Goal: Find specific page/section: Find specific page/section

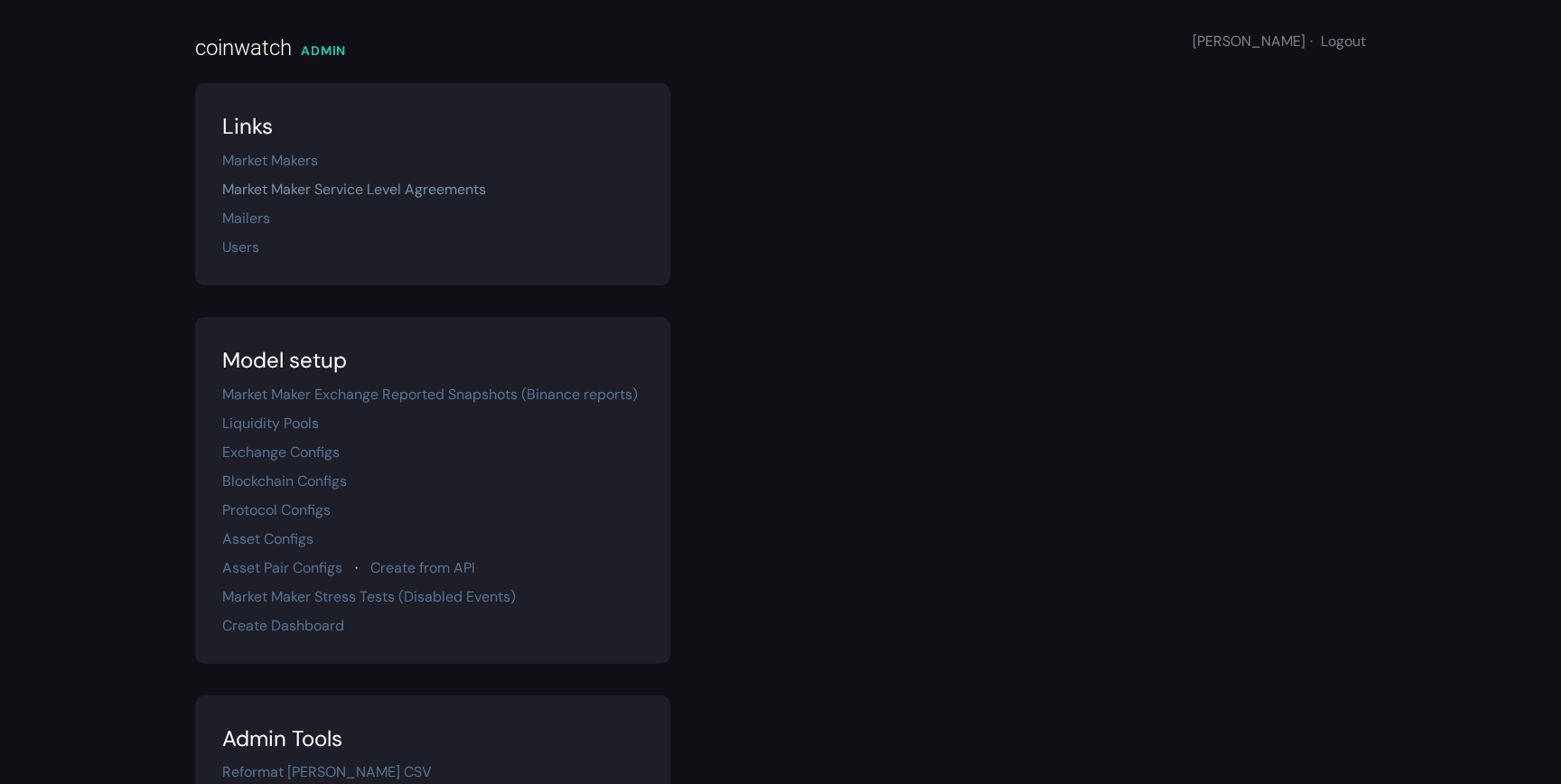
click at [335, 184] on link "Market Maker Service Level Agreements" at bounding box center [354, 189] width 264 height 19
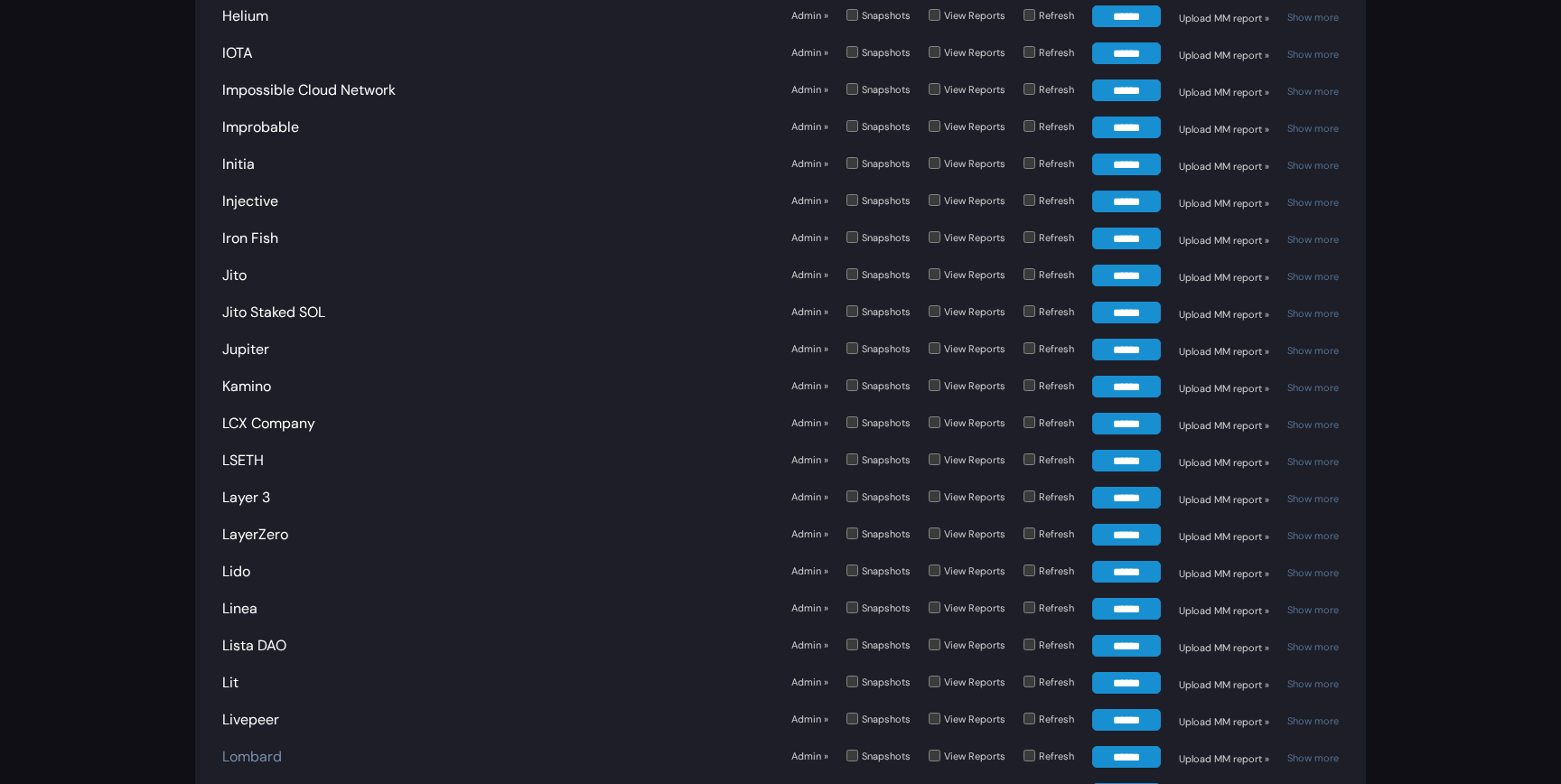
scroll to position [3227, 0]
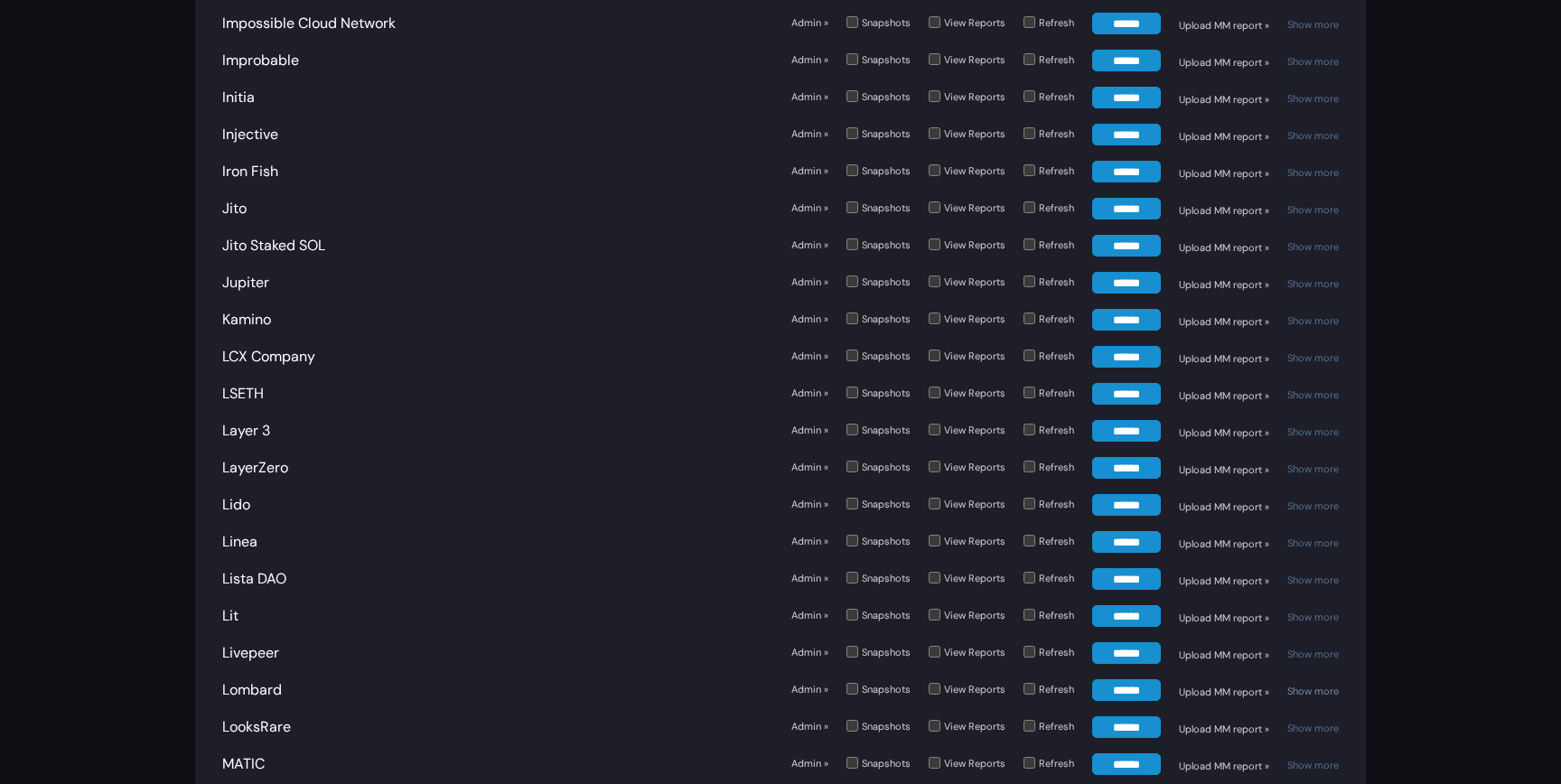
click at [1317, 684] on link "Show more" at bounding box center [1312, 691] width 51 height 13
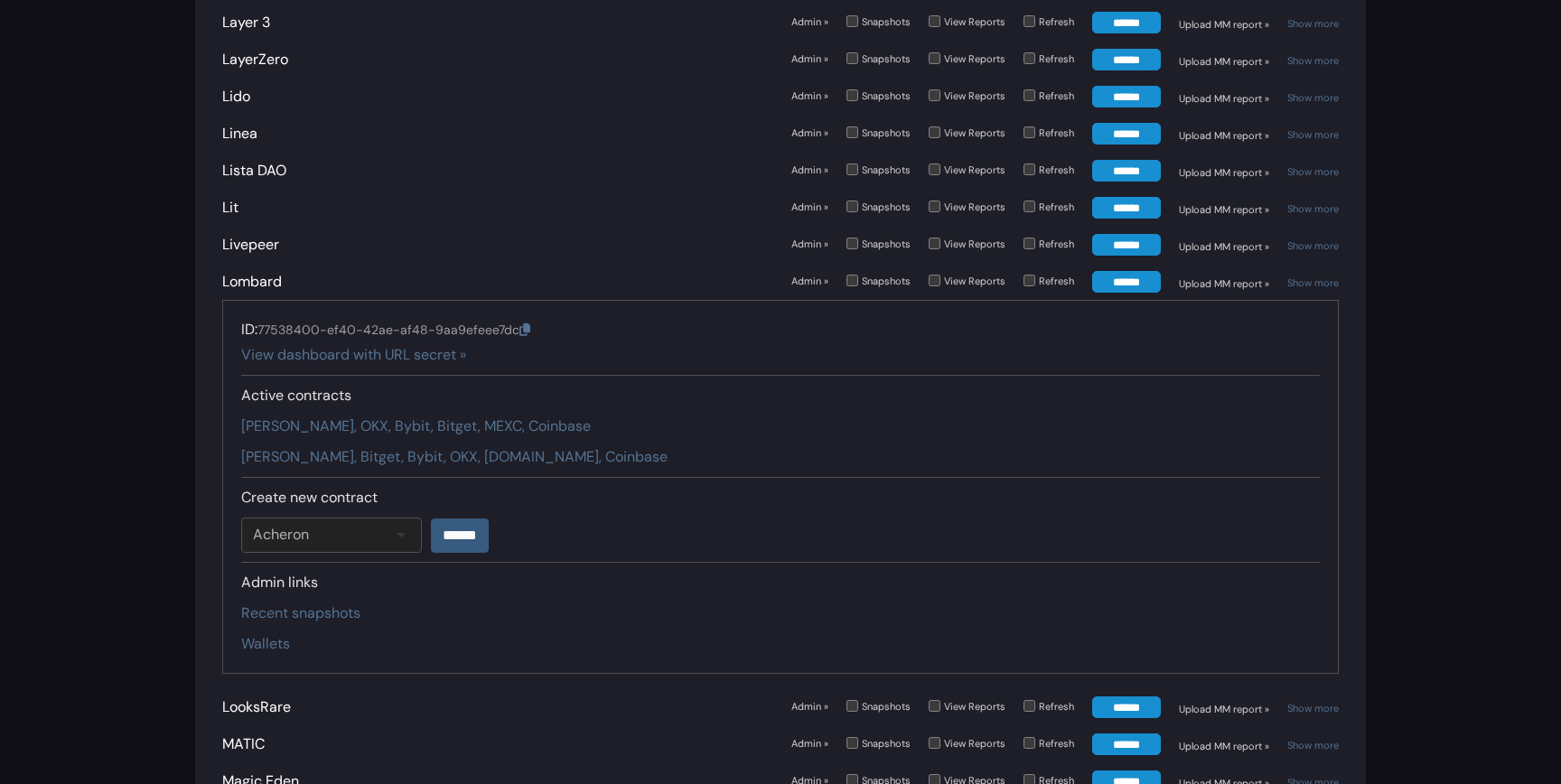
scroll to position [3655, 0]
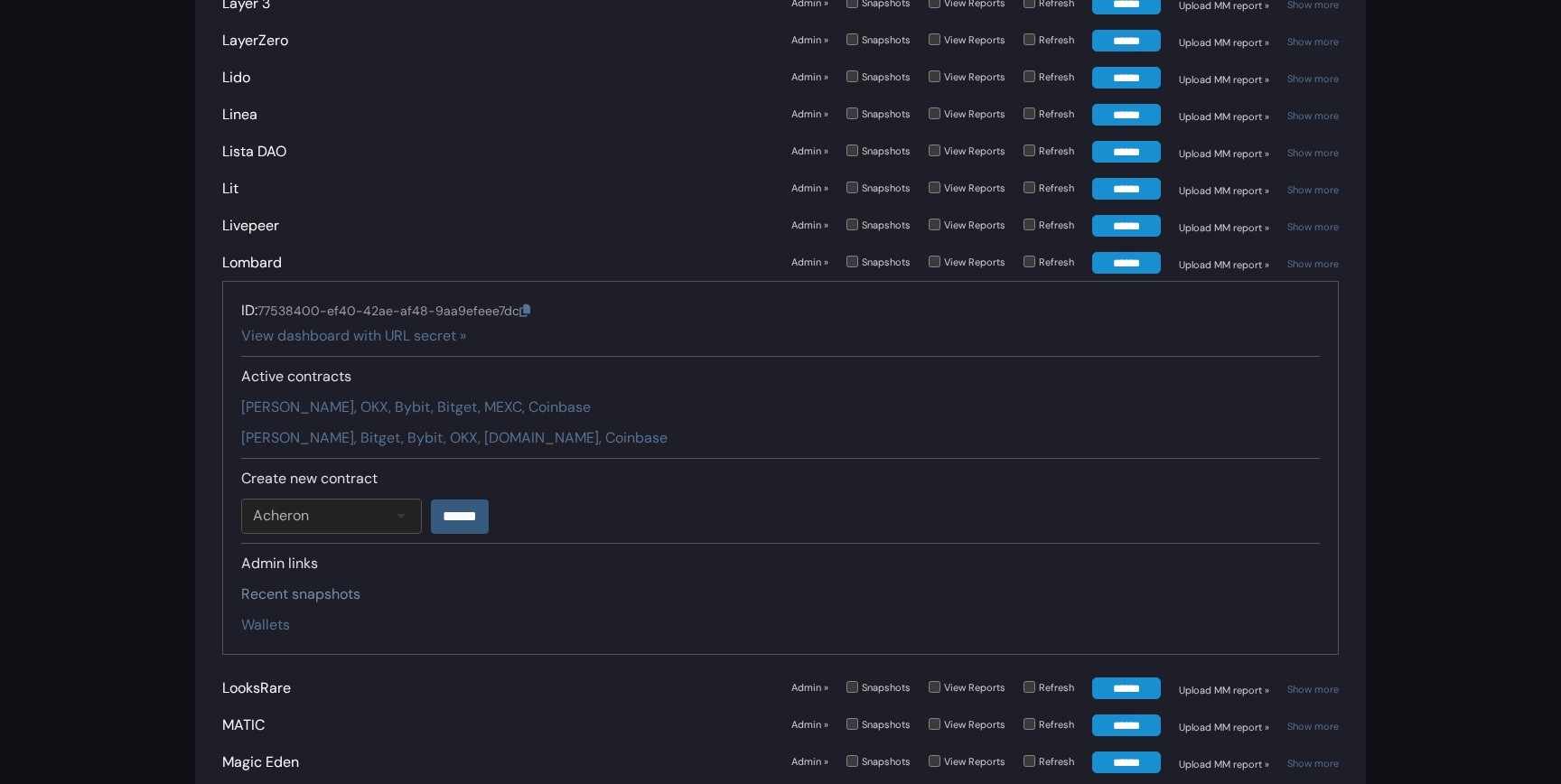
click at [285, 585] on link "Recent snapshots" at bounding box center [301, 594] width 119 height 19
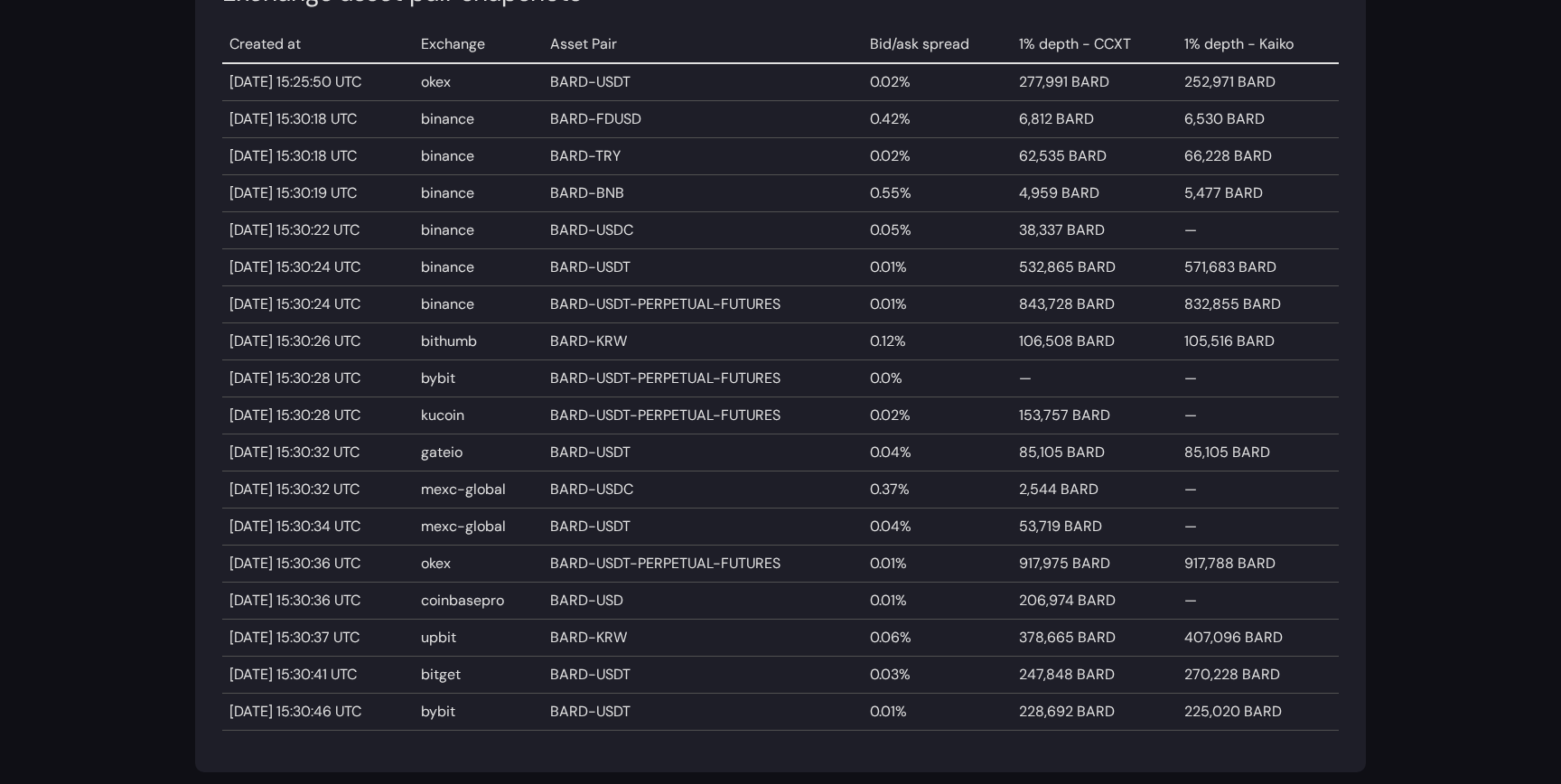
scroll to position [248, 0]
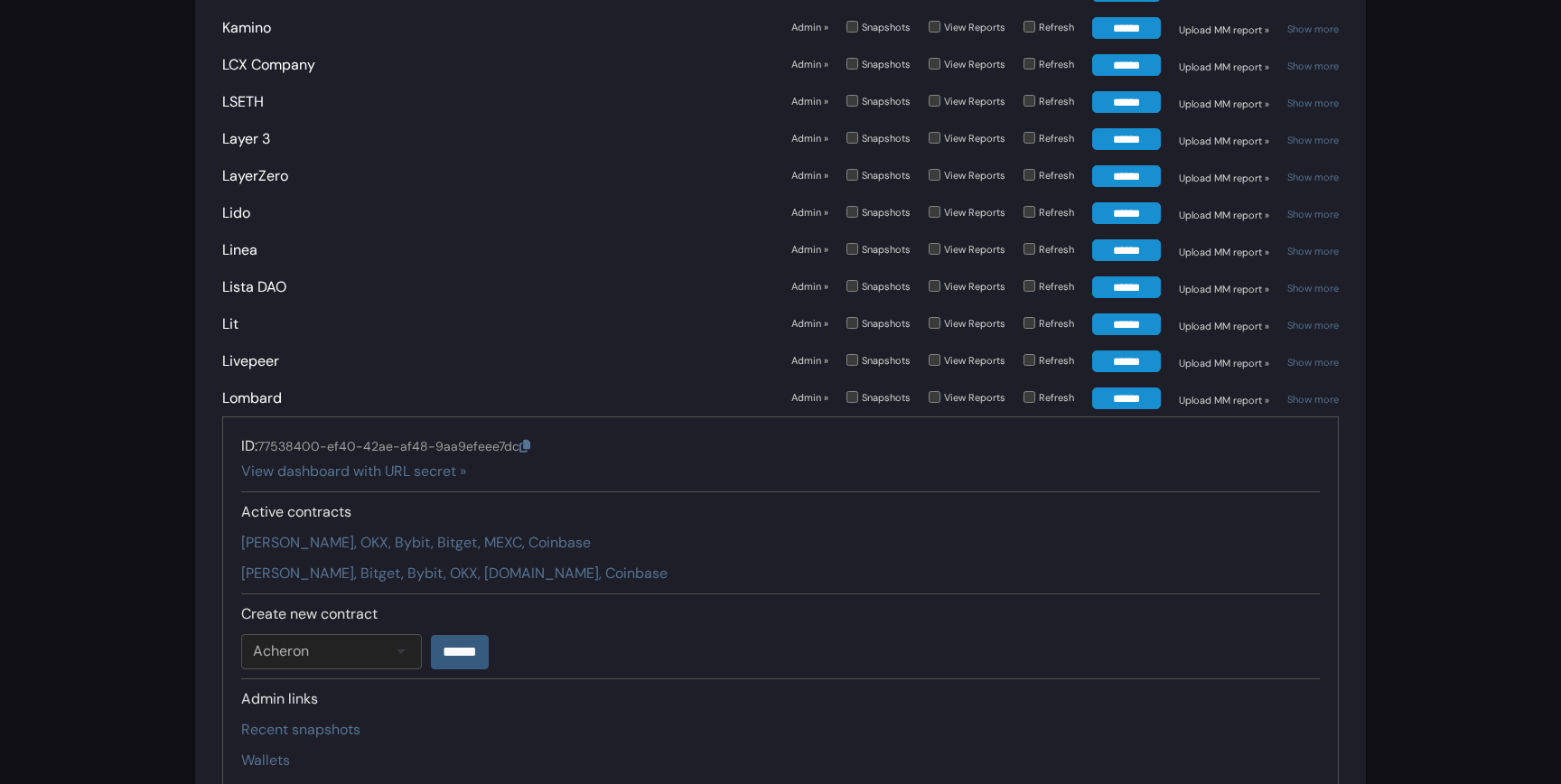
scroll to position [3487, 0]
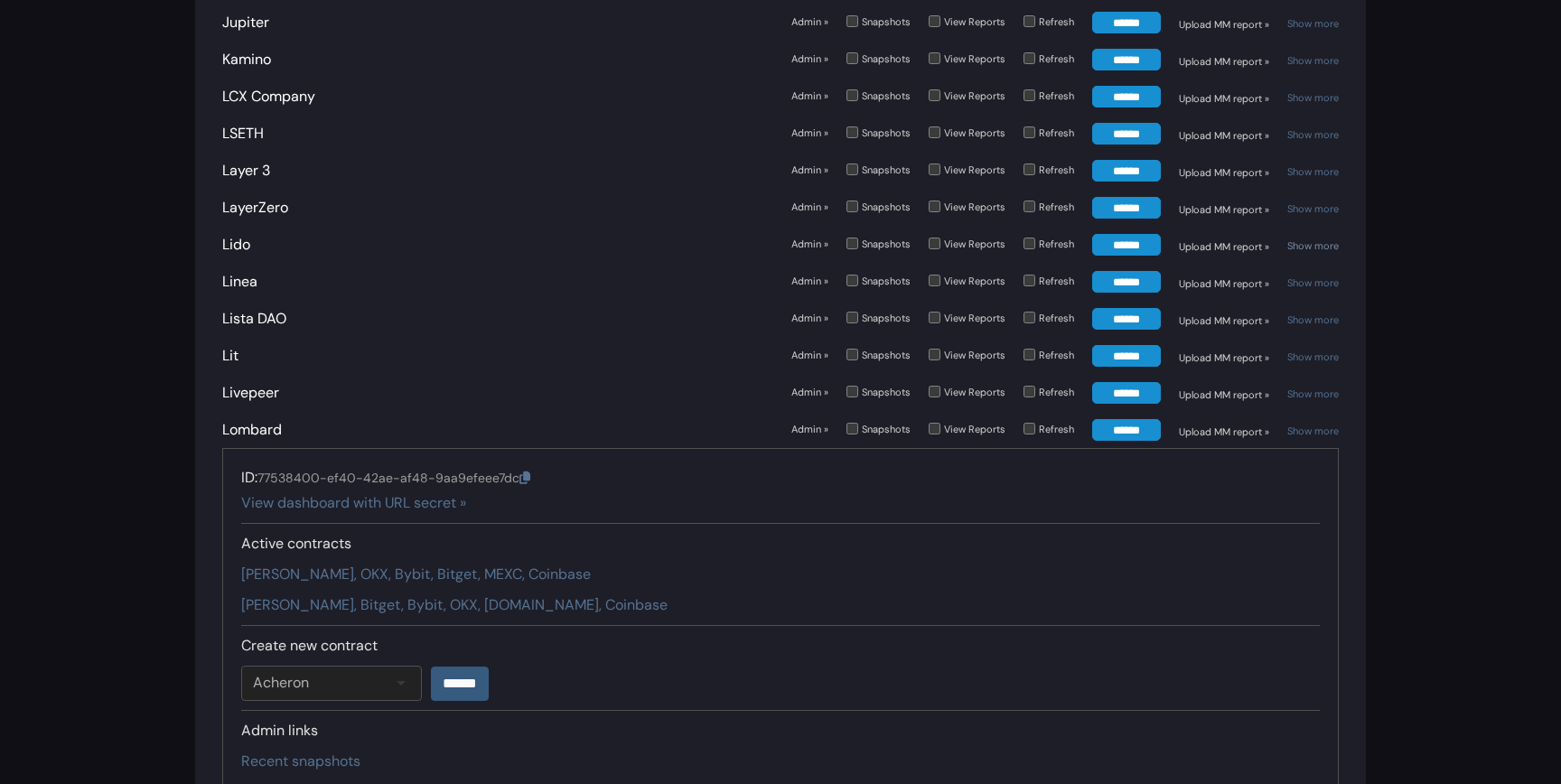
click at [1307, 239] on link "Show more" at bounding box center [1312, 246] width 51 height 13
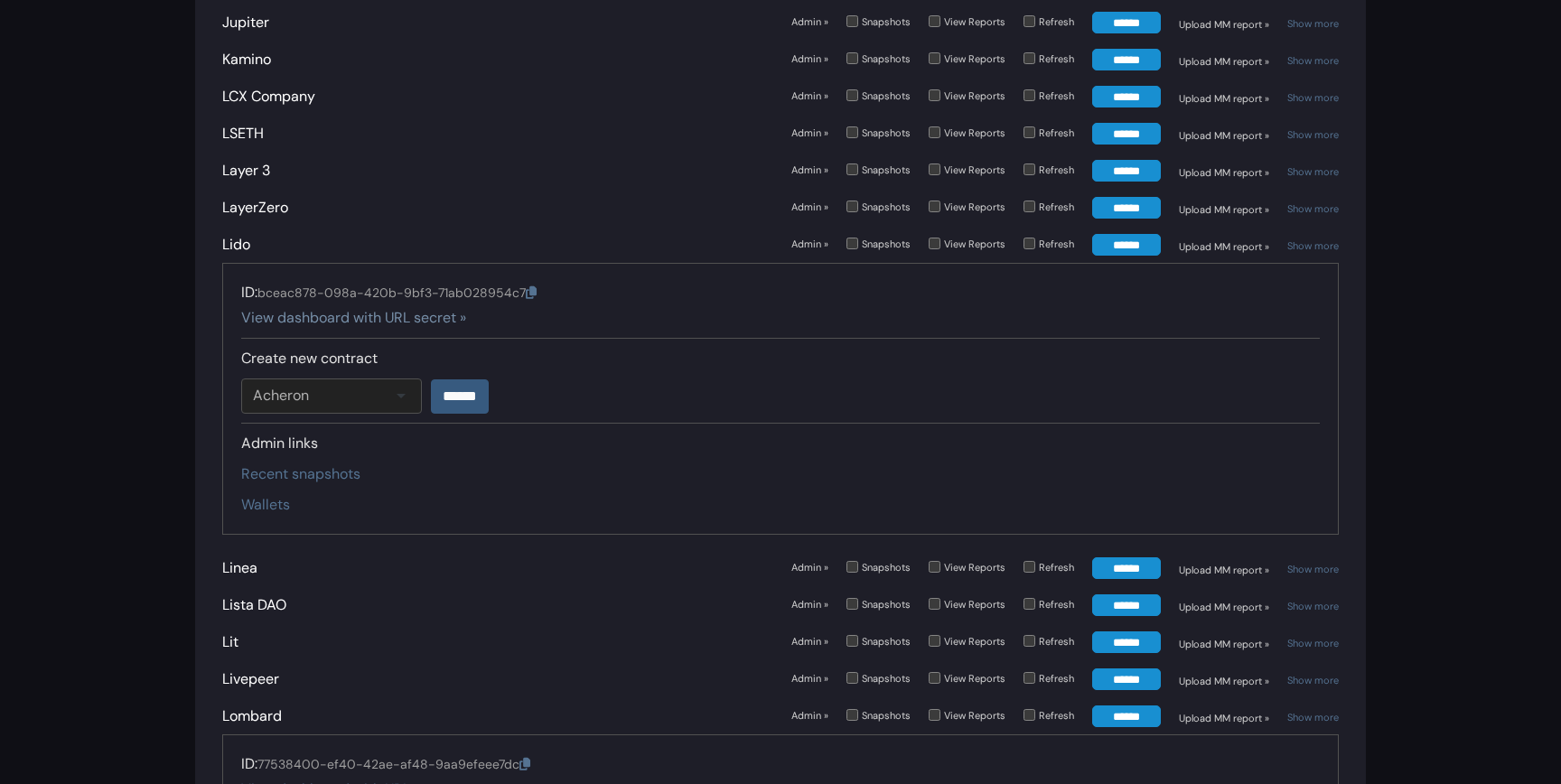
click at [425, 308] on link "View dashboard with URL secret »" at bounding box center [354, 318] width 225 height 19
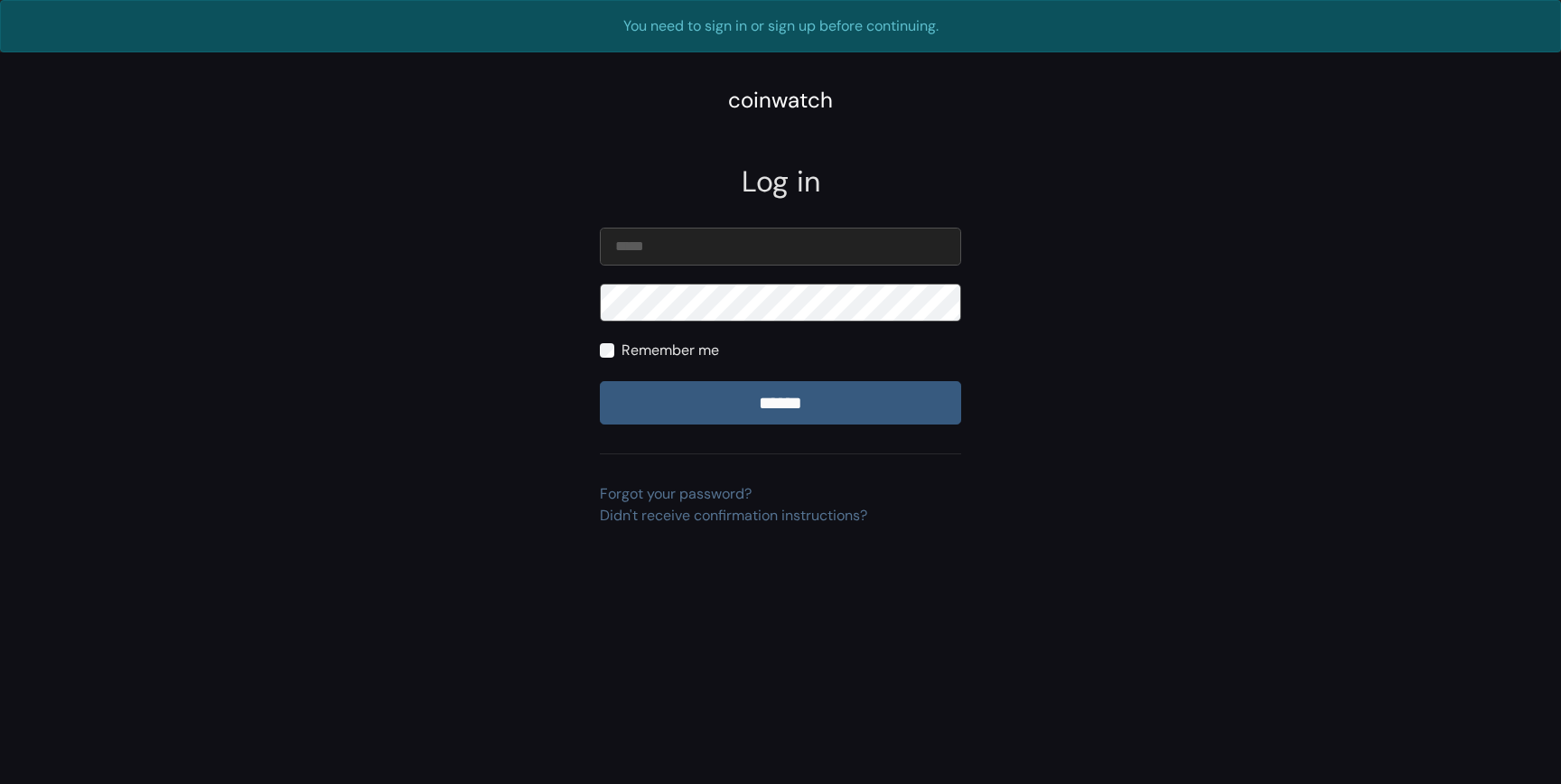
type input "**********"
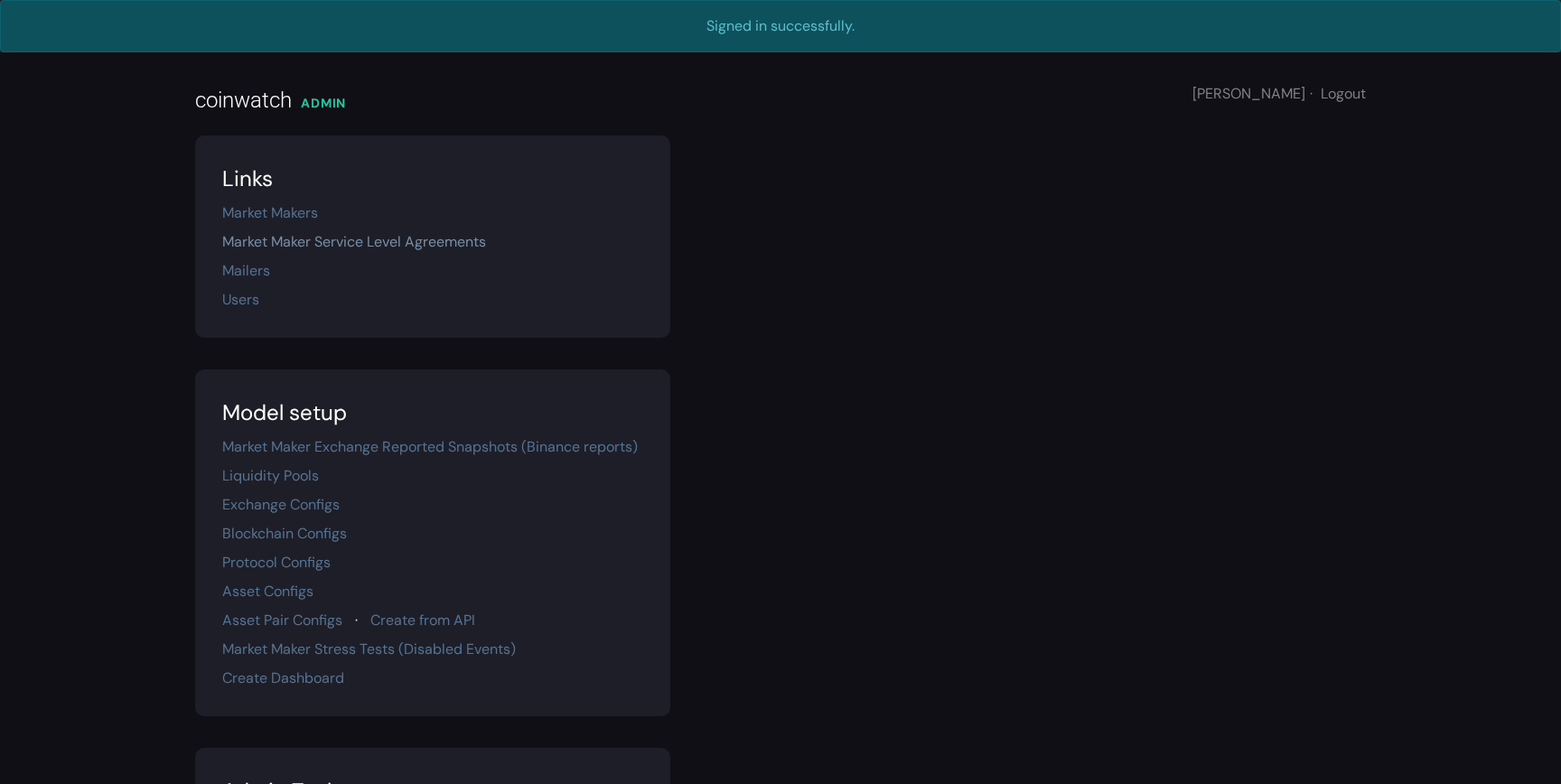
click at [326, 237] on link "Market Maker Service Level Agreements" at bounding box center [354, 241] width 264 height 19
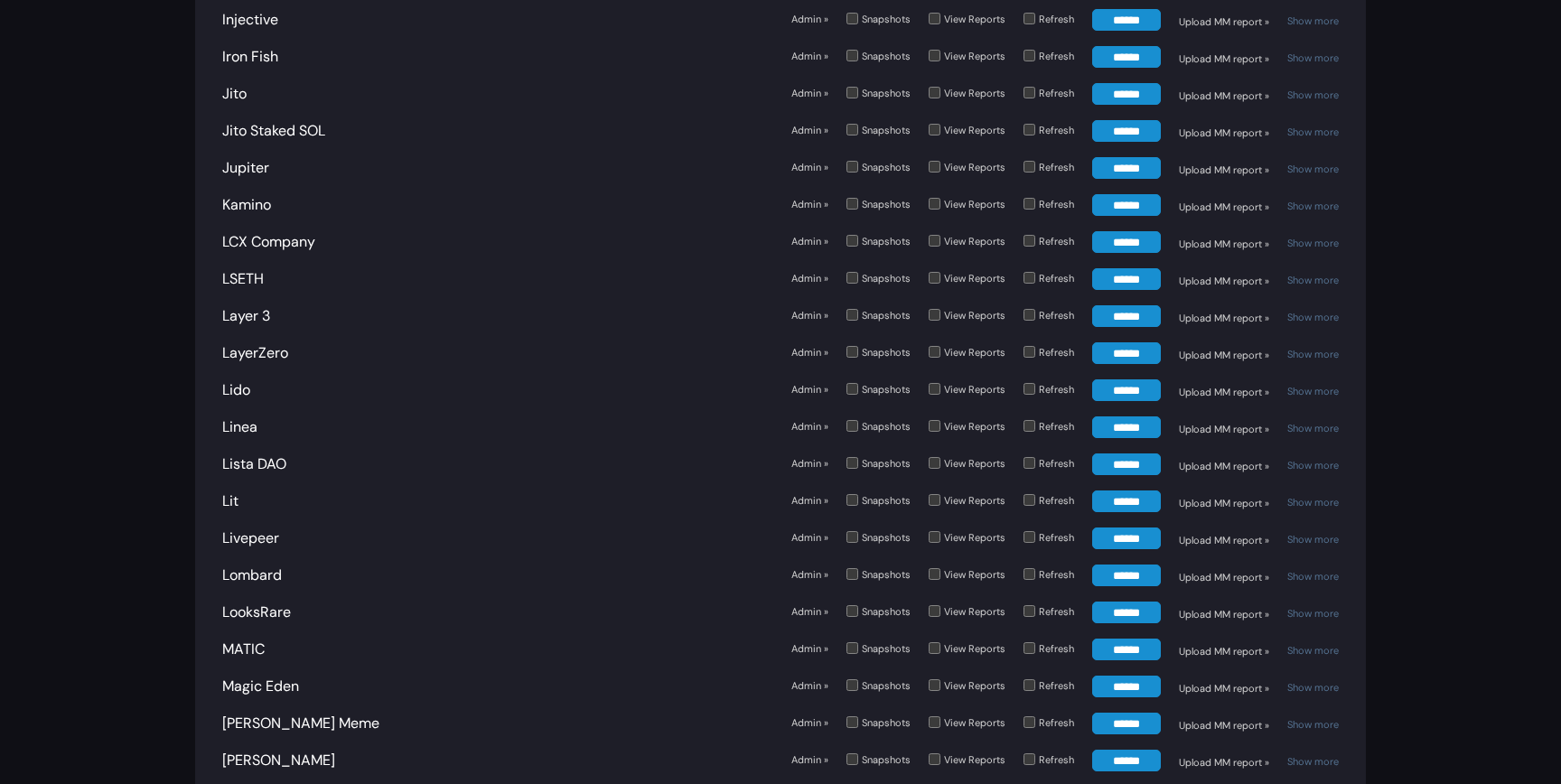
scroll to position [3349, 0]
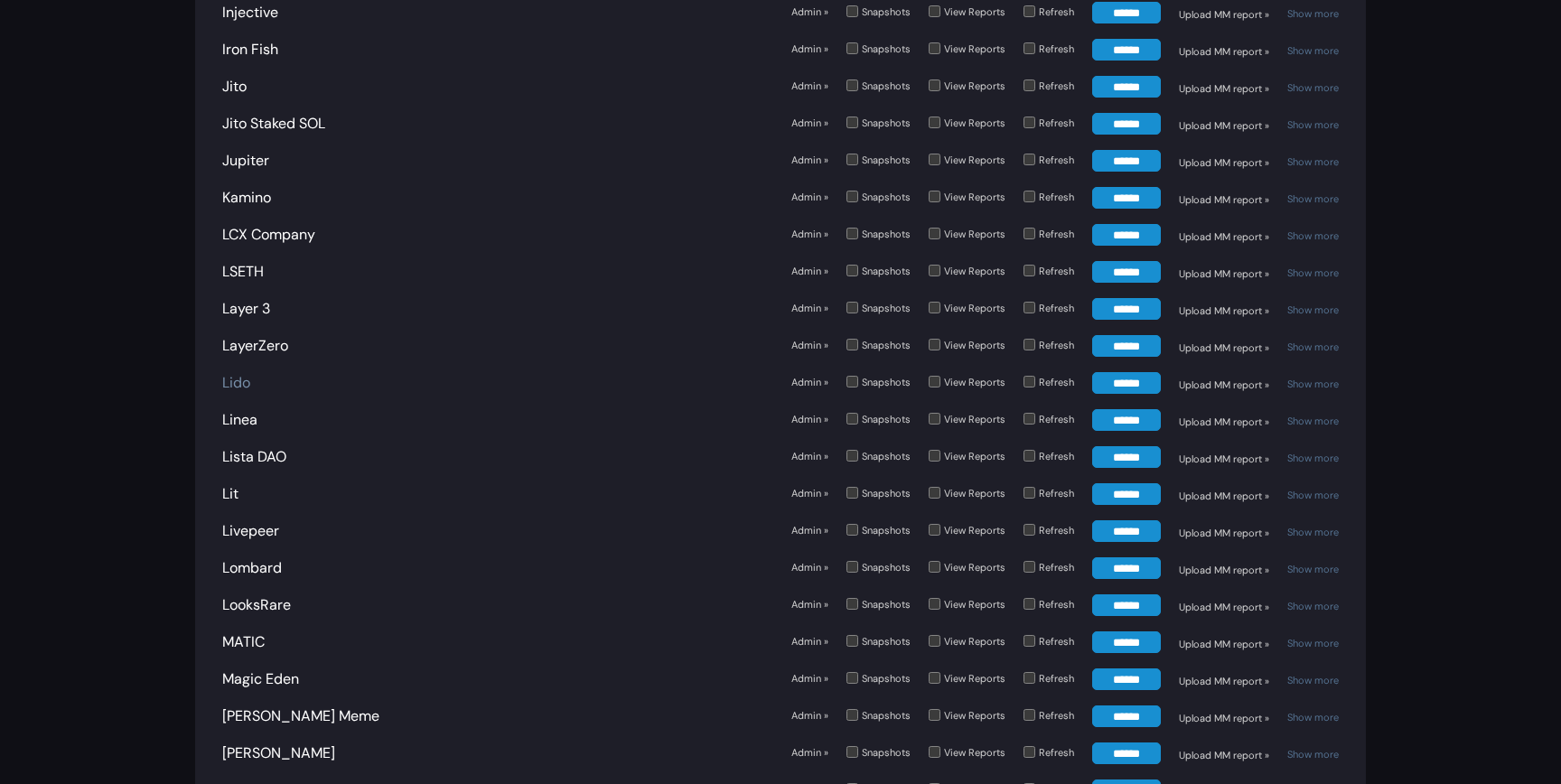
click at [230, 373] on link "Lido" at bounding box center [237, 383] width 28 height 19
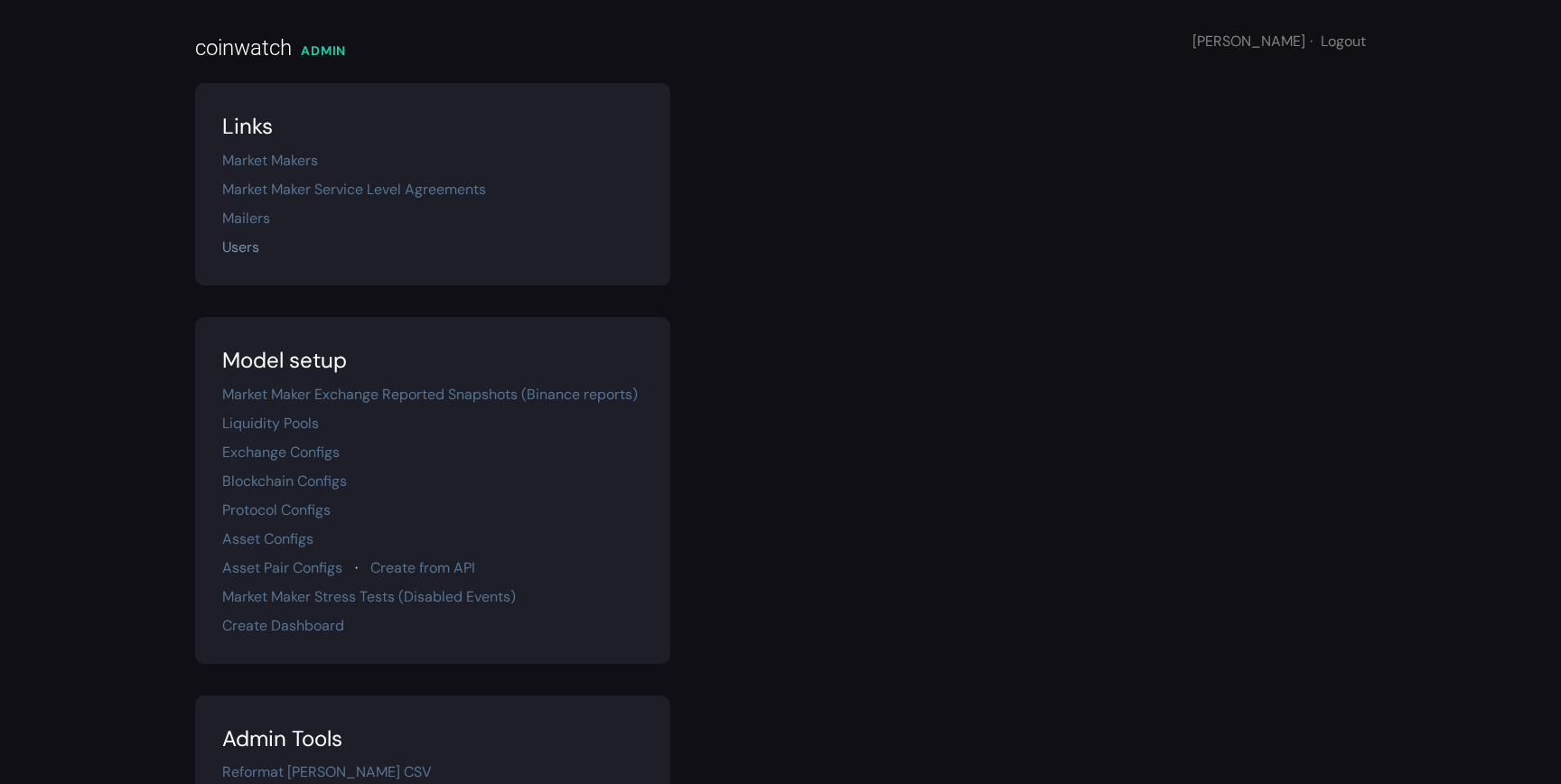
click at [243, 241] on link "Users" at bounding box center [241, 247] width 37 height 19
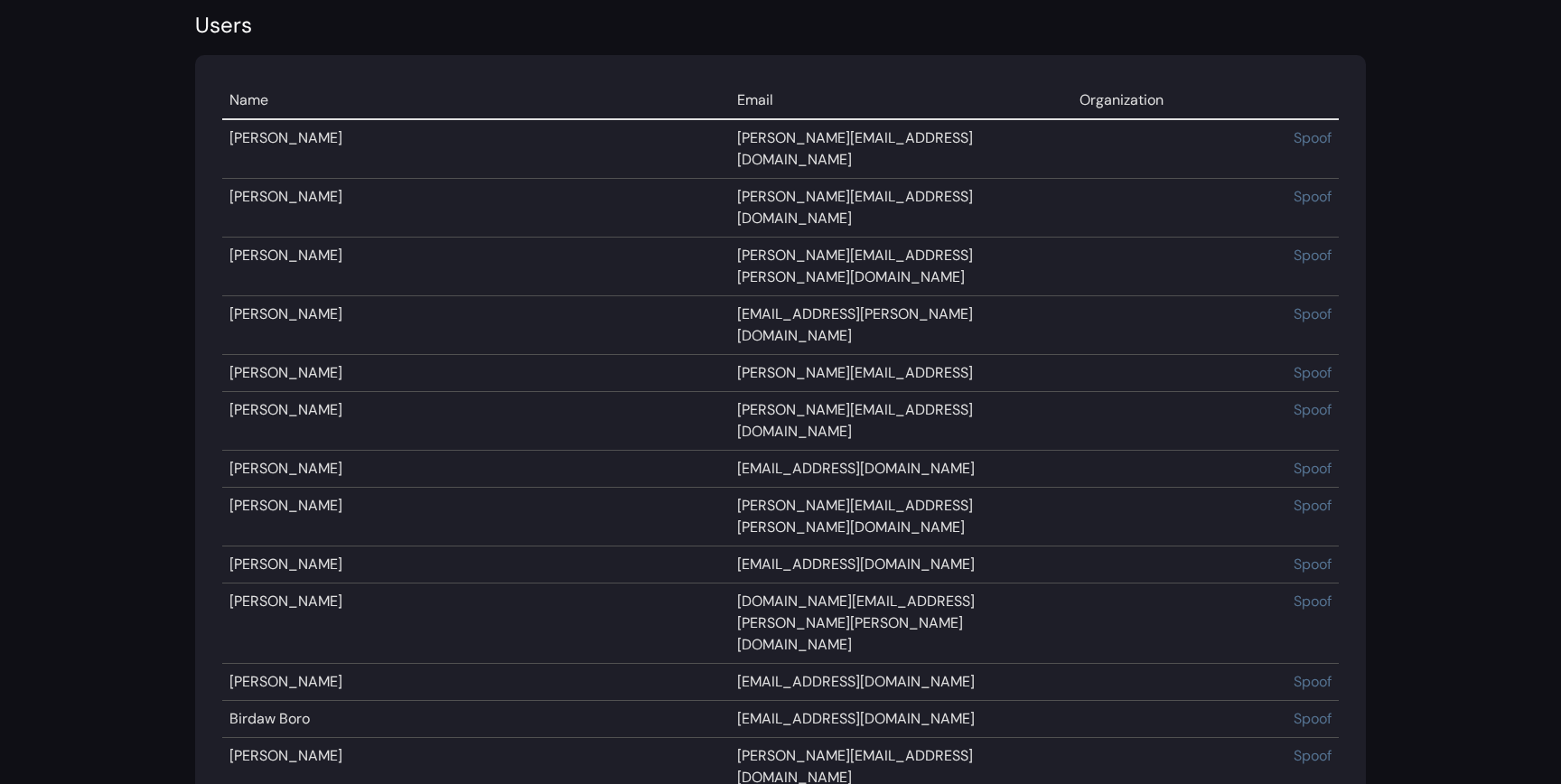
scroll to position [15531, 0]
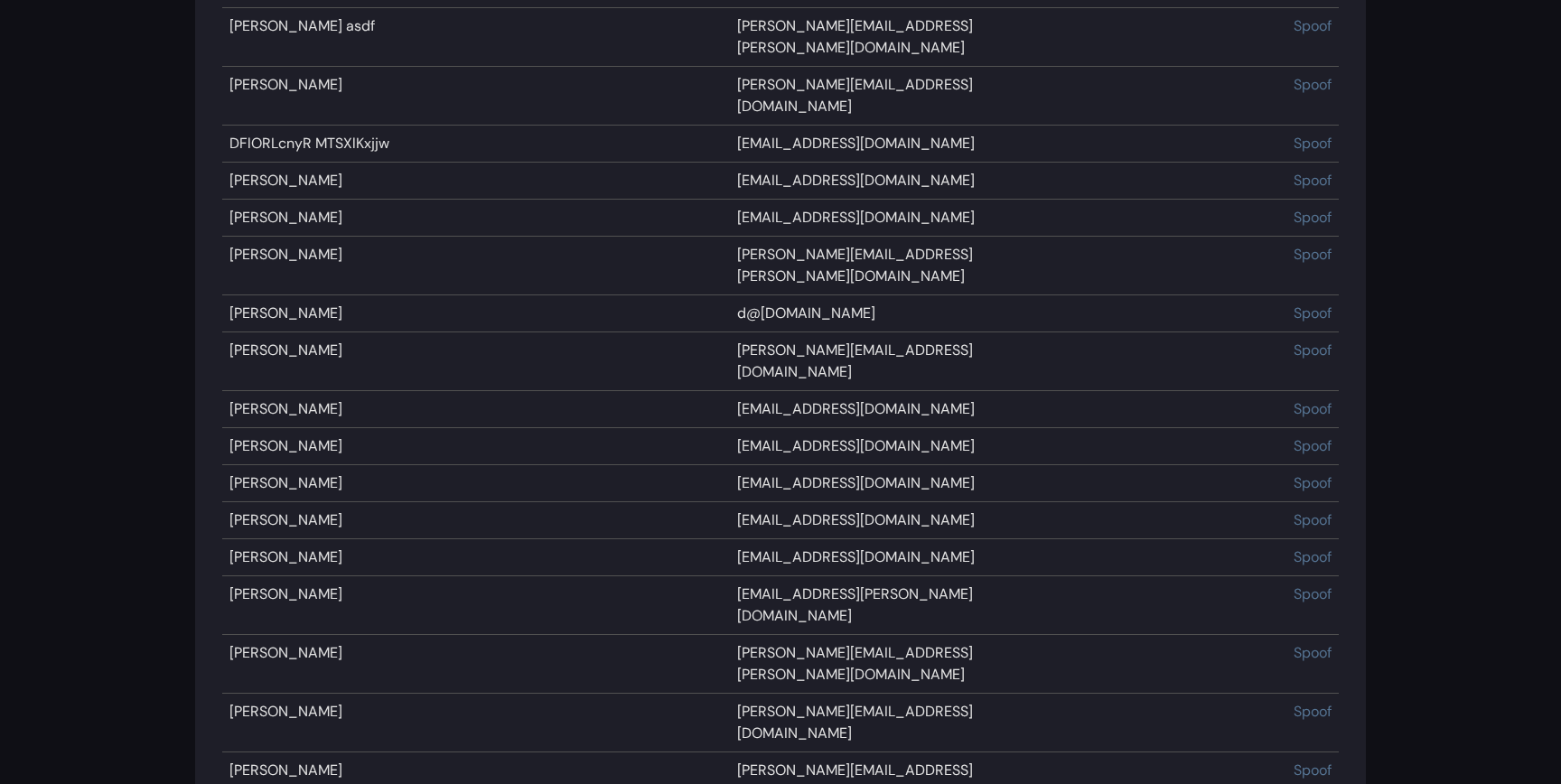
scroll to position [15531, 0]
